Goal: Information Seeking & Learning: Learn about a topic

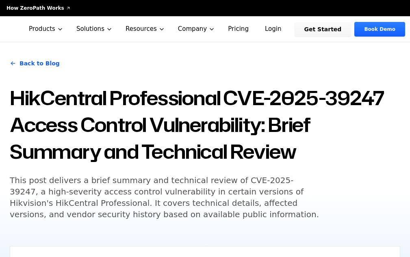
scroll to position [122, 0]
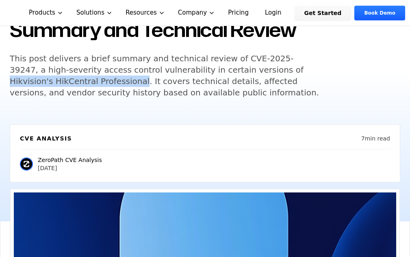
drag, startPoint x: 61, startPoint y: 153, endPoint x: 158, endPoint y: 141, distance: 98.2
click at [158, 98] on h5 "This post delivers a brief summary and technical review of CVE-2025-39247, a hi…" at bounding box center [166, 76] width 312 height 46
copy h5 "Hikvision's HikCentral Professional"
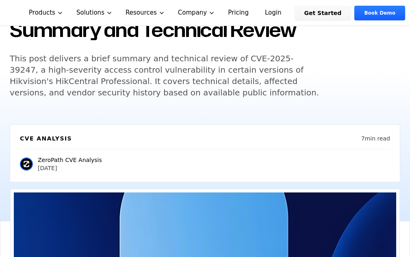
click at [139, 98] on h5 "This post delivers a brief summary and technical review of CVE-2025-39247, a hi…" at bounding box center [166, 76] width 312 height 46
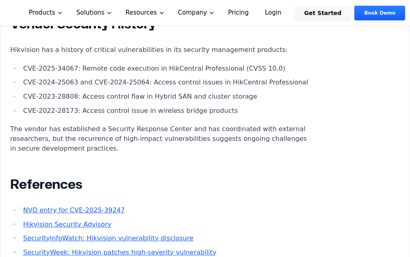
scroll to position [1057, 0]
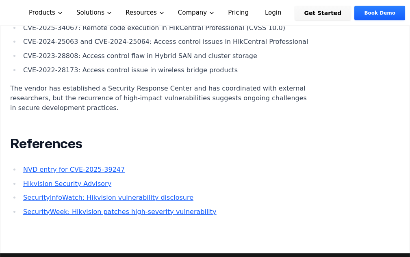
click at [157, 33] on li "CVE-2025-34067: Remote code execution in HikCentral Professional (CVSS 10.0)" at bounding box center [166, 28] width 293 height 10
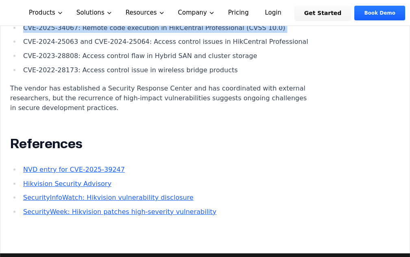
click at [157, 33] on li "CVE-2025-34067: Remote code execution in HikCentral Professional (CVSS 10.0)" at bounding box center [166, 28] width 293 height 10
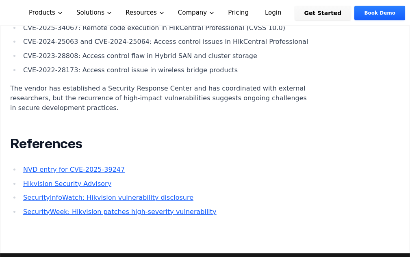
click at [157, 47] on li "CVE-2024-25063 and CVE-2024-25064: Access control issues in HikCentral Professi…" at bounding box center [166, 42] width 293 height 10
drag, startPoint x: 76, startPoint y: 164, endPoint x: 26, endPoint y: 163, distance: 50.4
click at [26, 33] on li "CVE-2025-34067: Remote code execution in HikCentral Professional (CVSS 10.0)" at bounding box center [166, 28] width 293 height 10
drag, startPoint x: 25, startPoint y: 163, endPoint x: 78, endPoint y: 160, distance: 52.9
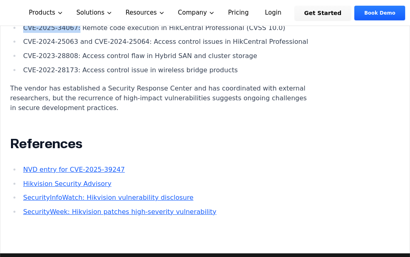
click at [78, 33] on li "CVE-2025-34067: Remote code execution in HikCentral Professional (CVSS 10.0)" at bounding box center [166, 28] width 293 height 10
click at [108, 47] on li "CVE-2024-25063 and CVE-2024-25064: Access control issues in HikCentral Professi…" at bounding box center [166, 42] width 293 height 10
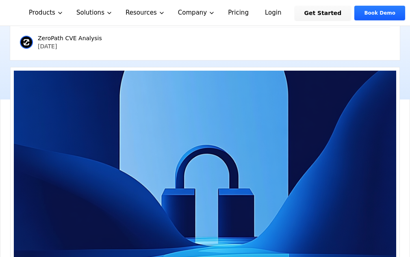
scroll to position [0, 0]
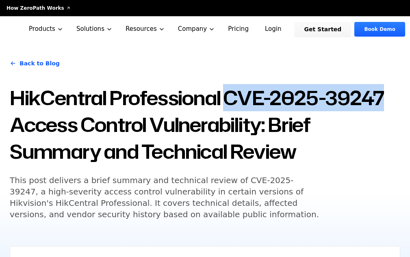
drag, startPoint x: 20, startPoint y: 128, endPoint x: 164, endPoint y: 122, distance: 144.0
click at [164, 122] on h1 "HikCentral Professional CVE-2025-39247 Access Control Vulnerability: Brief Summ…" at bounding box center [205, 125] width 391 height 80
copy h1 "CVE-2025-39247"
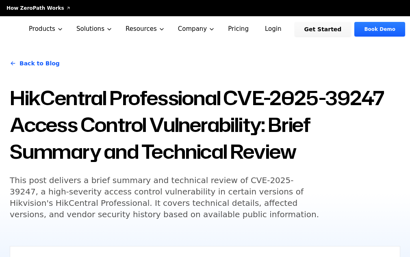
click at [298, 85] on div "Back to Blog HikCentral Professional CVE-2025-39247 Access Control Vulnerabilit…" at bounding box center [205, 192] width 410 height 301
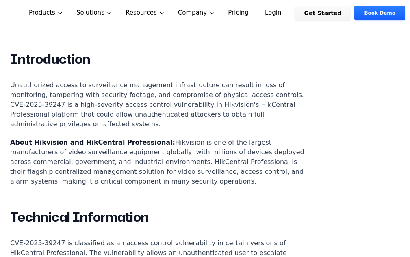
scroll to position [610, 0]
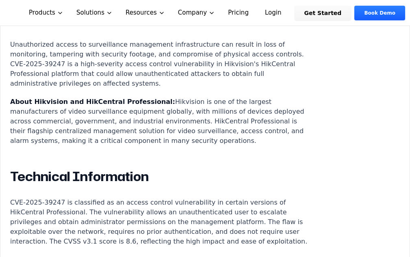
click at [186, 89] on p "Unauthorized access to surveillance management infrastructure can result in los…" at bounding box center [161, 64] width 302 height 49
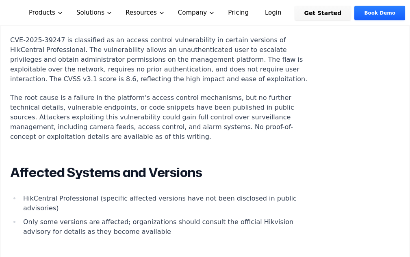
scroll to position [813, 0]
